Goal: Information Seeking & Learning: Check status

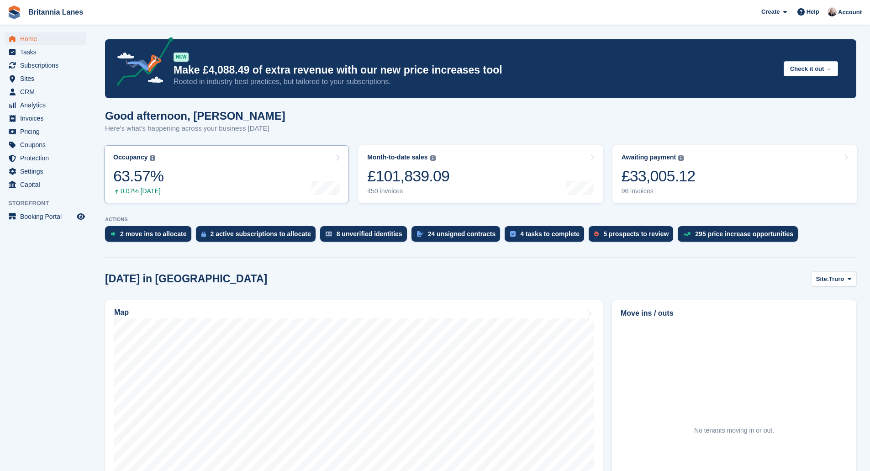
click at [193, 183] on link "Occupancy The percentage of all currently allocated units in terms of area. Inc…" at bounding box center [226, 174] width 245 height 58
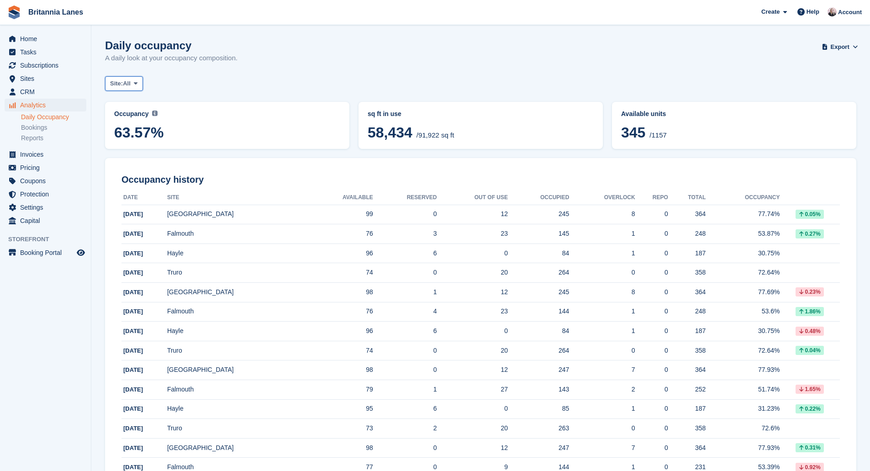
click at [128, 82] on span "All" at bounding box center [127, 83] width 8 height 9
click at [122, 151] on link "[GEOGRAPHIC_DATA]" at bounding box center [150, 154] width 82 height 16
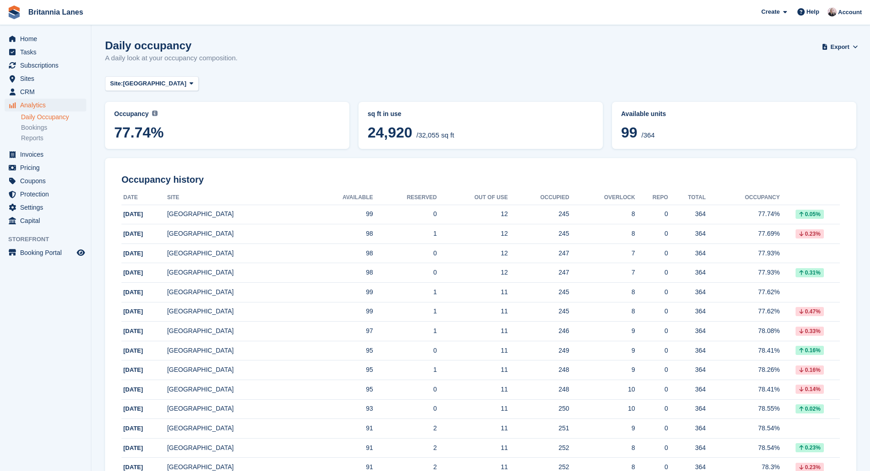
drag, startPoint x: 244, startPoint y: 55, endPoint x: 108, endPoint y: 38, distance: 137.1
click at [108, 39] on div "Daily occupancy A daily look at your occupancy composition. Export Export Occup…" at bounding box center [480, 56] width 751 height 35
click at [304, 68] on div "Daily occupancy A daily look at your occupancy composition. Export Export Occup…" at bounding box center [480, 56] width 751 height 35
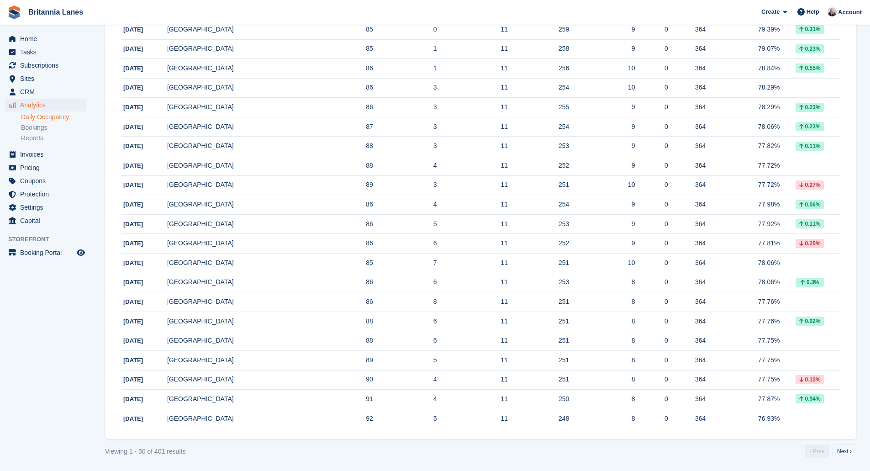
scroll to position [750, 0]
click at [847, 452] on link "Next ›" at bounding box center [844, 450] width 24 height 14
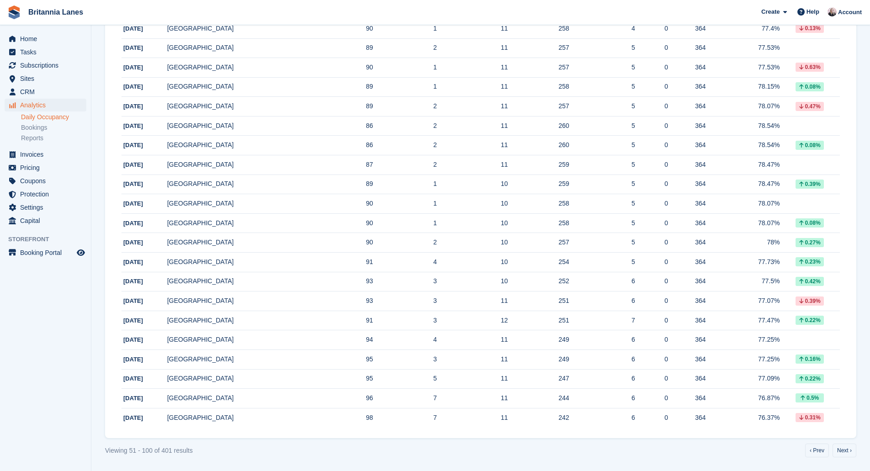
scroll to position [750, 0]
click at [844, 444] on link "Next ›" at bounding box center [844, 450] width 24 height 14
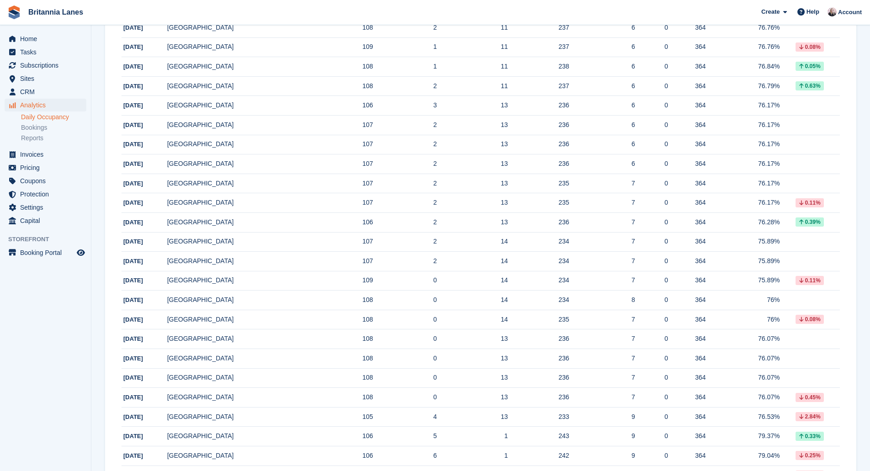
scroll to position [750, 0]
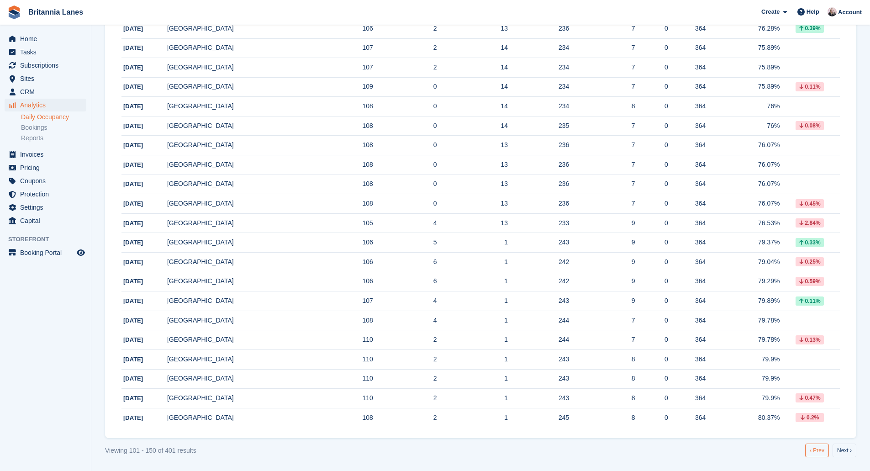
click at [818, 451] on link "‹ Prev" at bounding box center [817, 450] width 24 height 14
